Goal: Check status: Verify the current state of an ongoing process or item

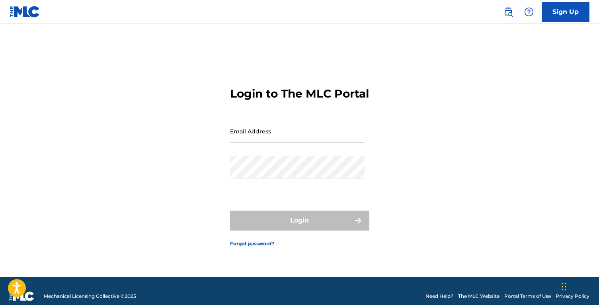
click at [285, 139] on input "Email Address" at bounding box center [297, 131] width 134 height 23
type input "[EMAIL_ADDRESS][DOMAIN_NAME]"
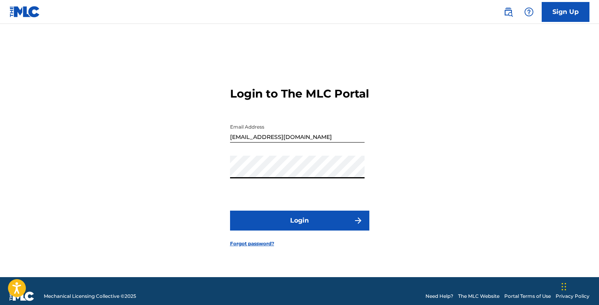
click at [230, 210] on button "Login" at bounding box center [299, 220] width 139 height 20
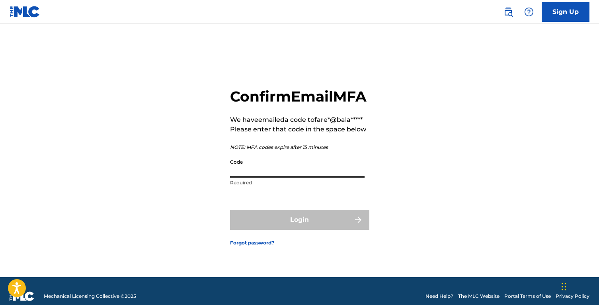
click at [278, 177] on input "Code" at bounding box center [297, 166] width 134 height 23
paste input "110037"
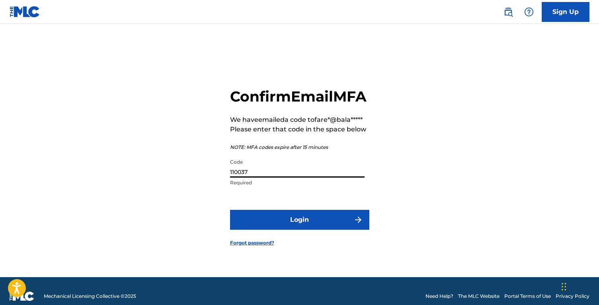
type input "110037"
click at [230, 210] on button "Login" at bounding box center [299, 220] width 139 height 20
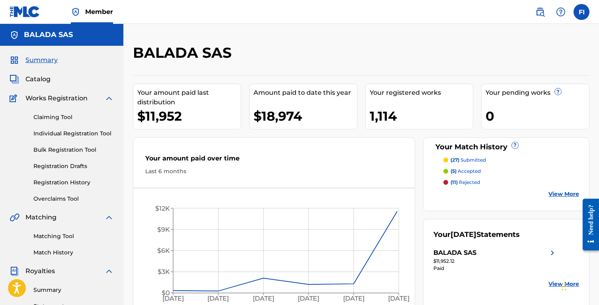
click at [69, 182] on link "Registration History" at bounding box center [73, 182] width 80 height 8
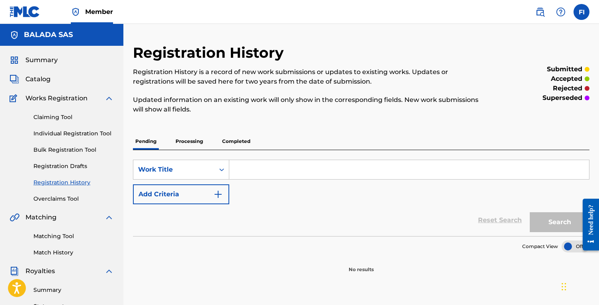
click at [189, 145] on p "Processing" at bounding box center [189, 141] width 32 height 17
click at [234, 144] on p "Completed" at bounding box center [236, 141] width 33 height 17
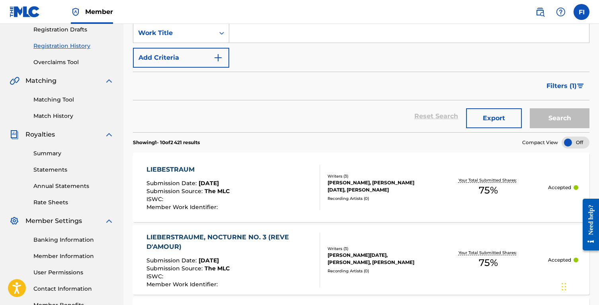
scroll to position [20, 0]
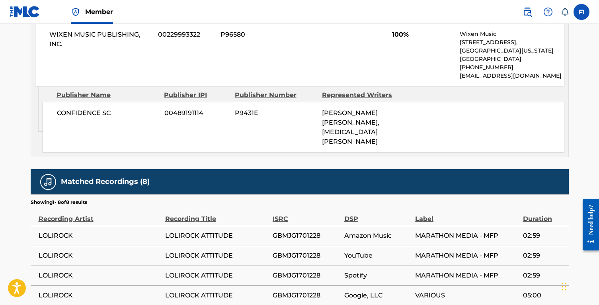
scroll to position [555, 0]
